Goal: Find specific page/section: Find specific page/section

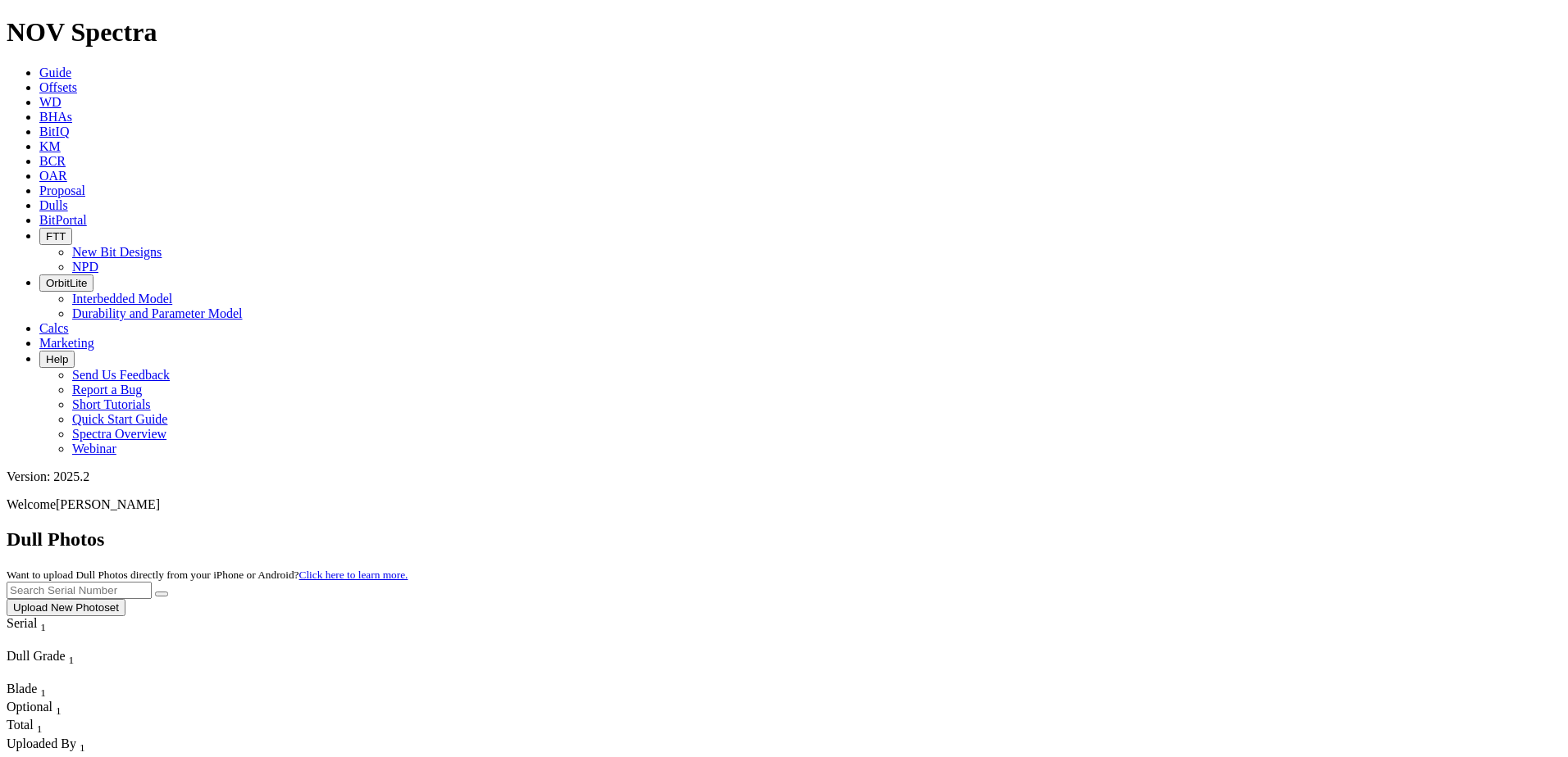
click at [151, 582] on input "text" at bounding box center [78, 590] width 145 height 18
paste input "A317107"
type input "A317107"
click at [162, 595] on icon "submit" at bounding box center [162, 595] width 0 height 0
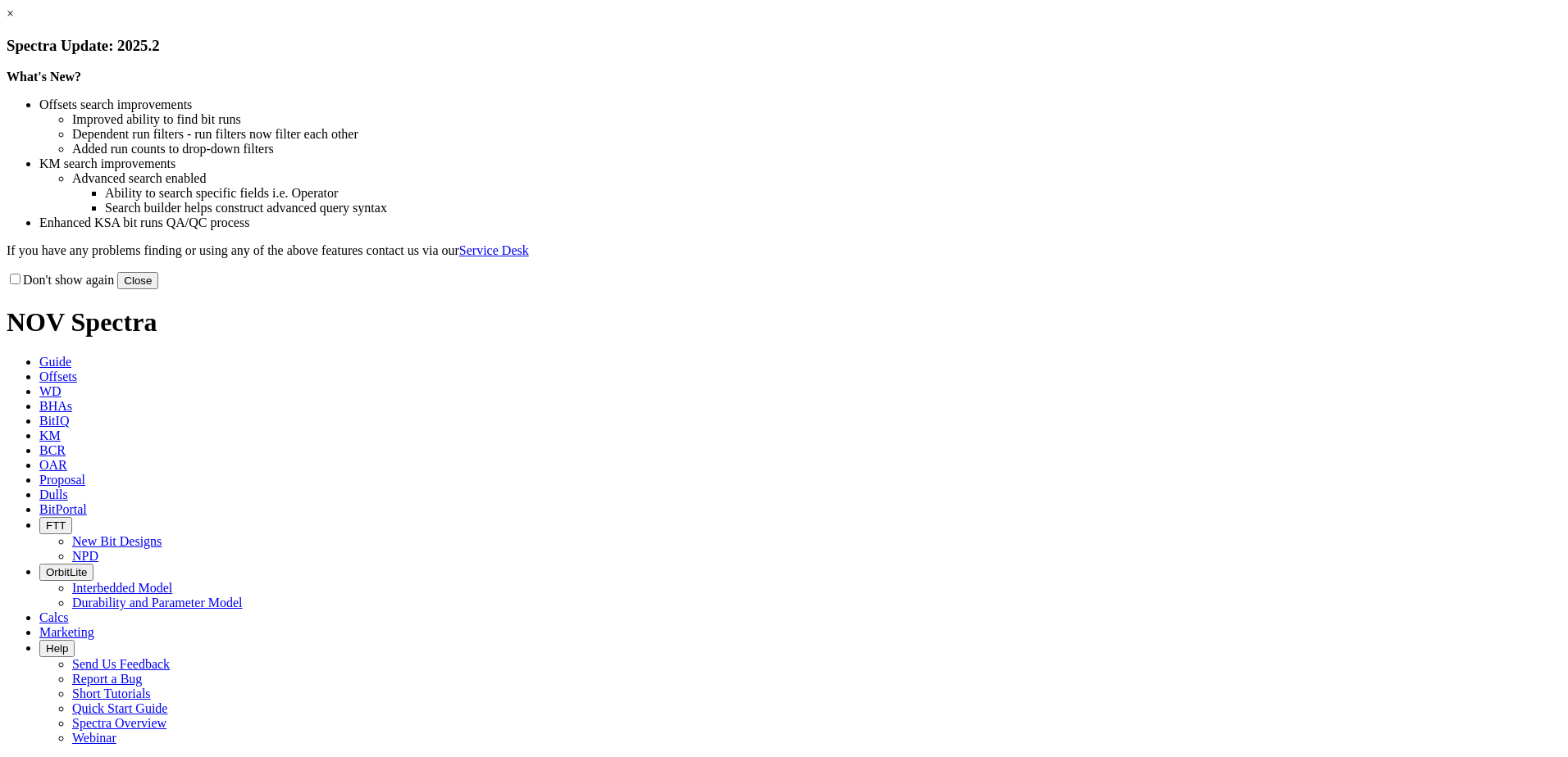
click at [158, 289] on button "Close" at bounding box center [138, 281] width 41 height 18
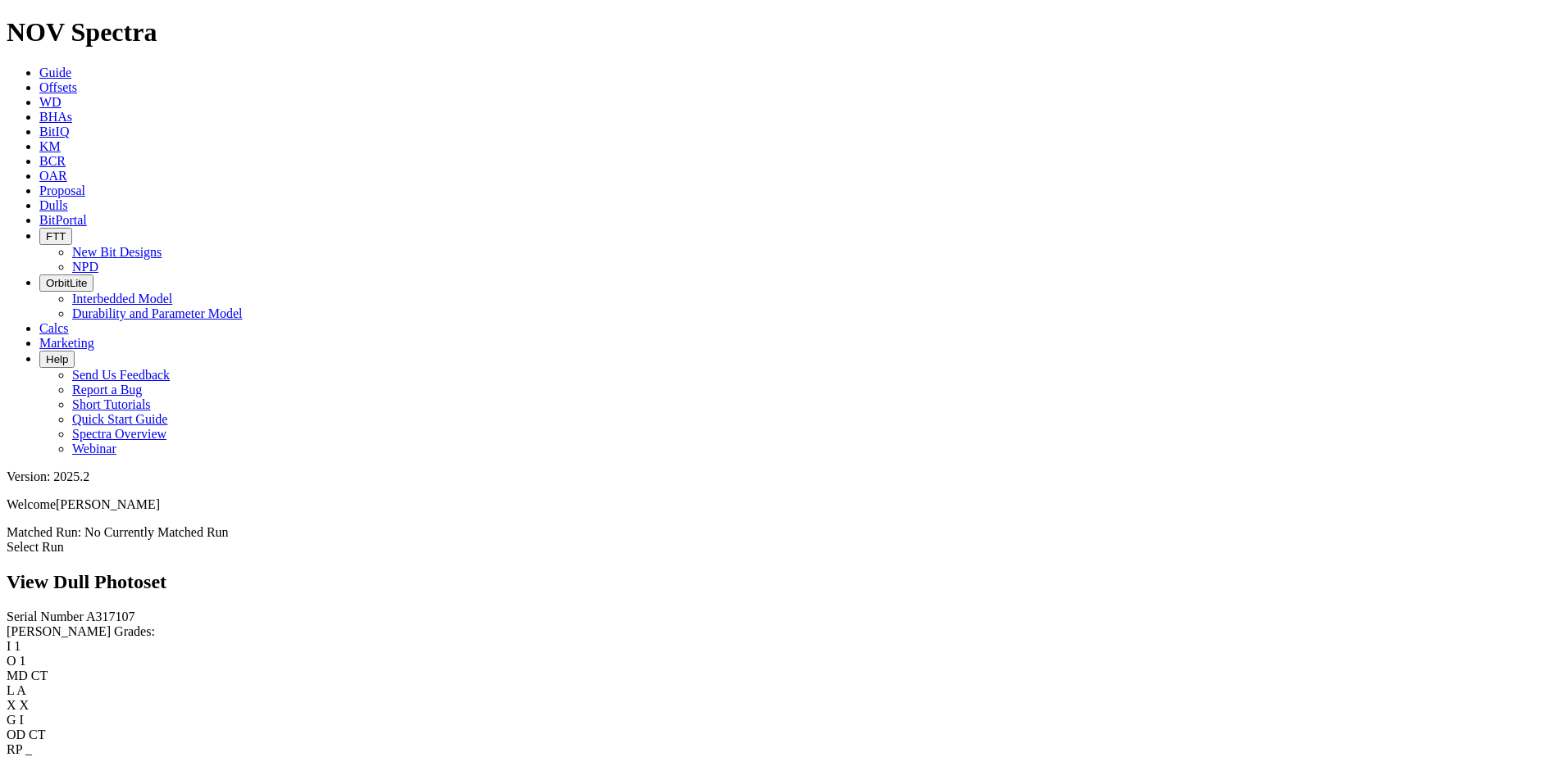
scroll to position [902, 0]
